Goal: Use online tool/utility

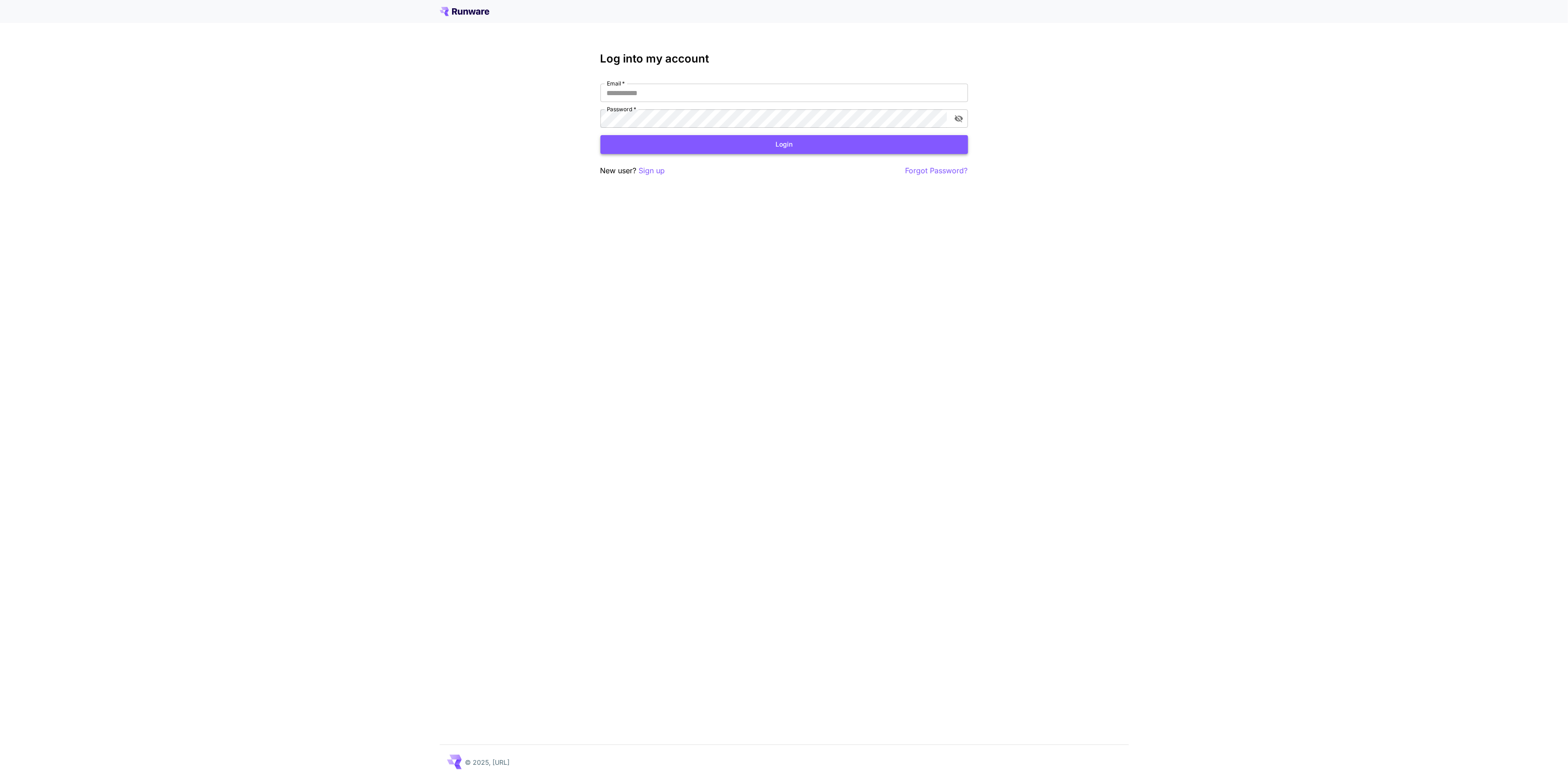
type input "**********"
click at [777, 139] on button "Login" at bounding box center [784, 144] width 368 height 19
